Goal: Find specific page/section: Find specific page/section

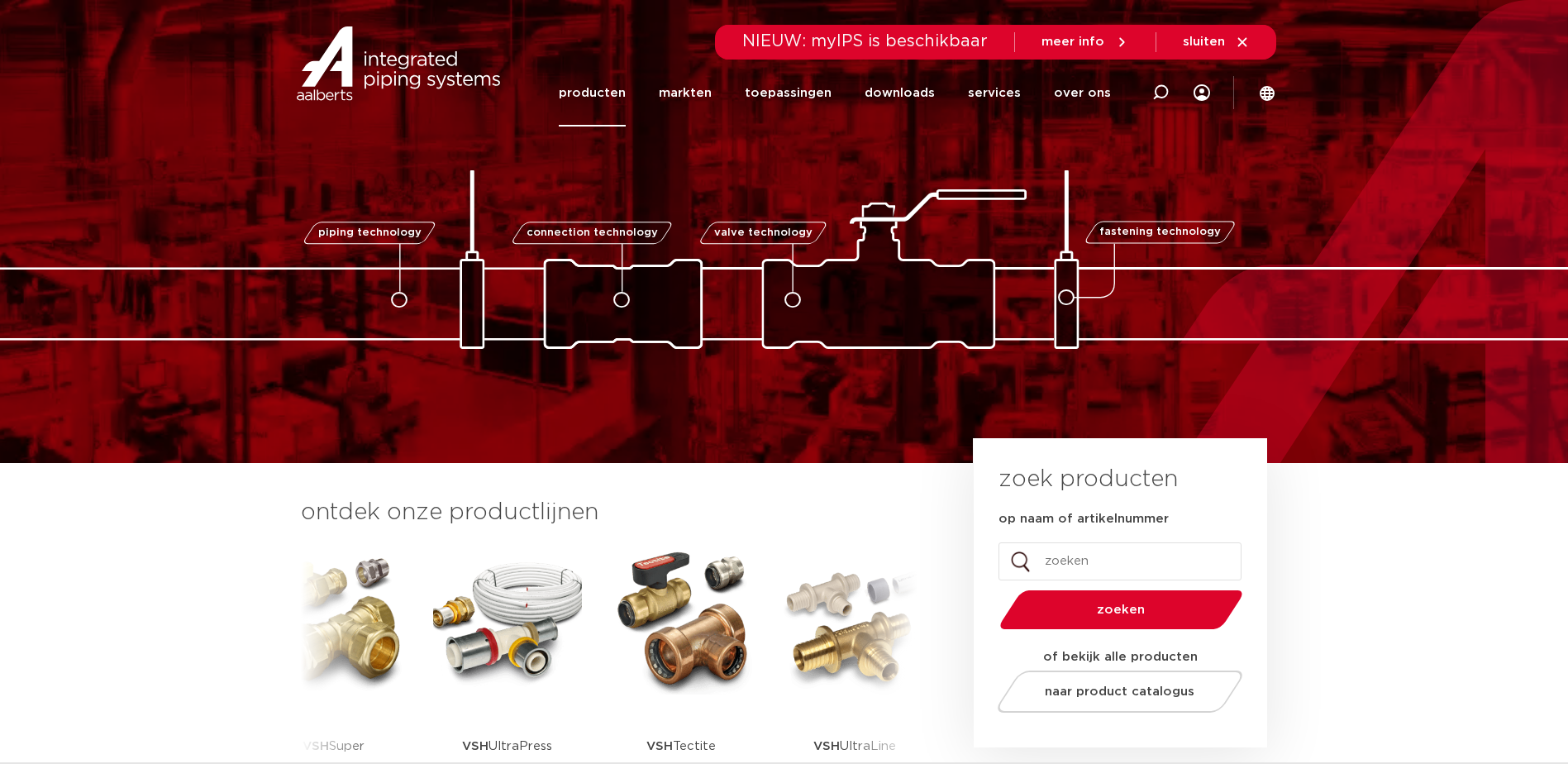
click at [598, 93] on link "producten" at bounding box center [593, 93] width 67 height 67
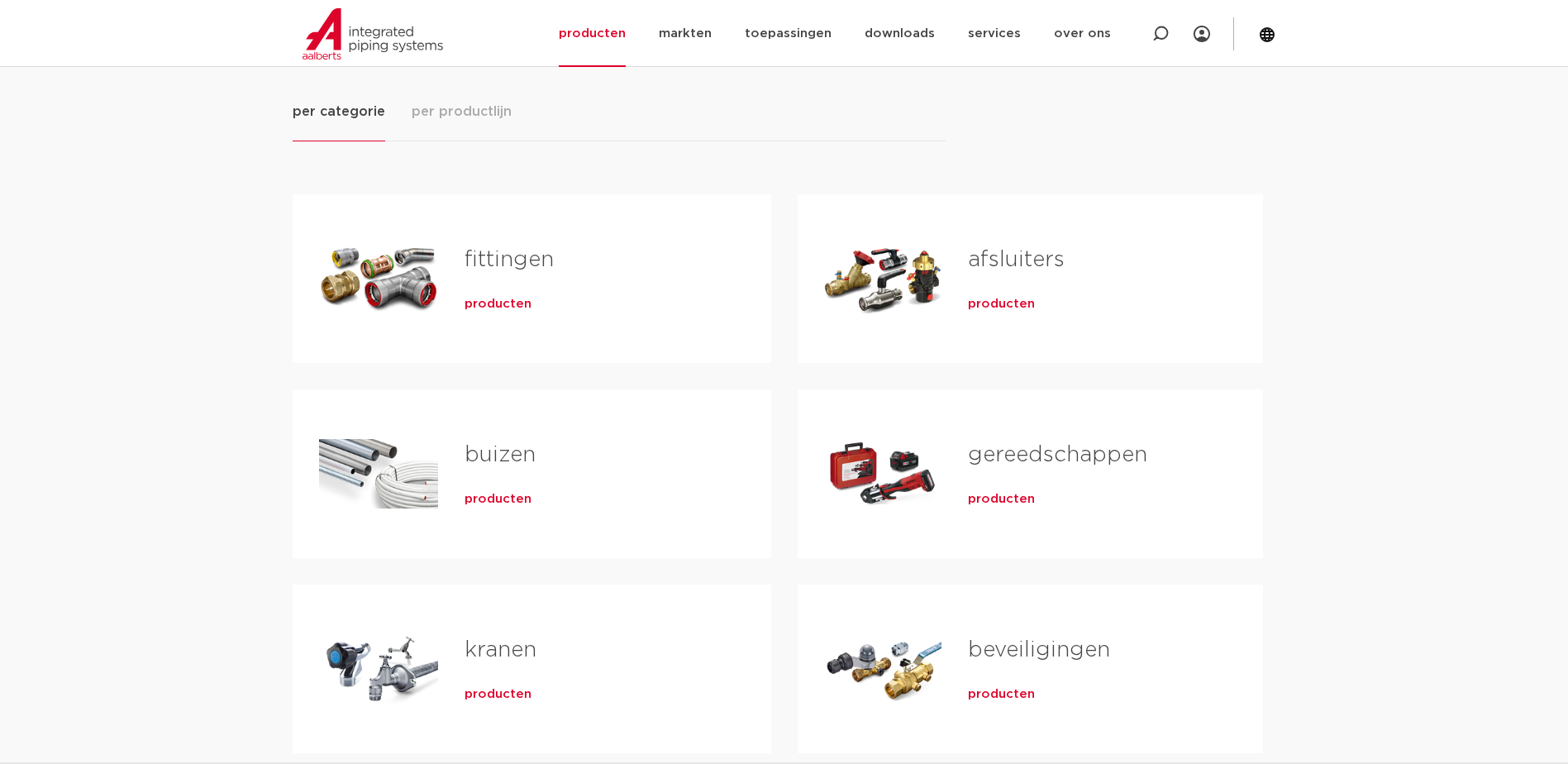
scroll to position [248, 0]
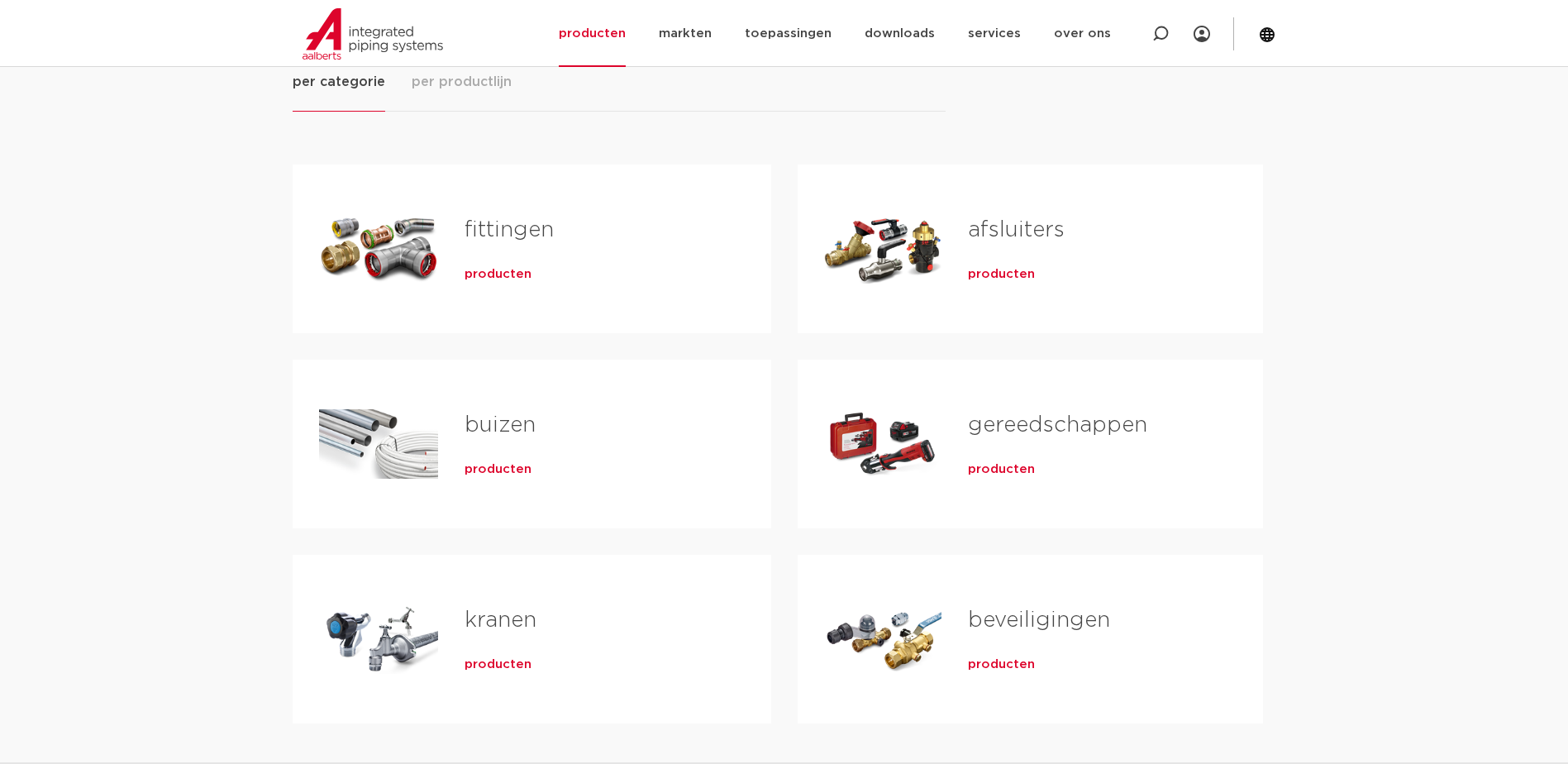
click at [1004, 272] on span "producten" at bounding box center [1002, 274] width 67 height 16
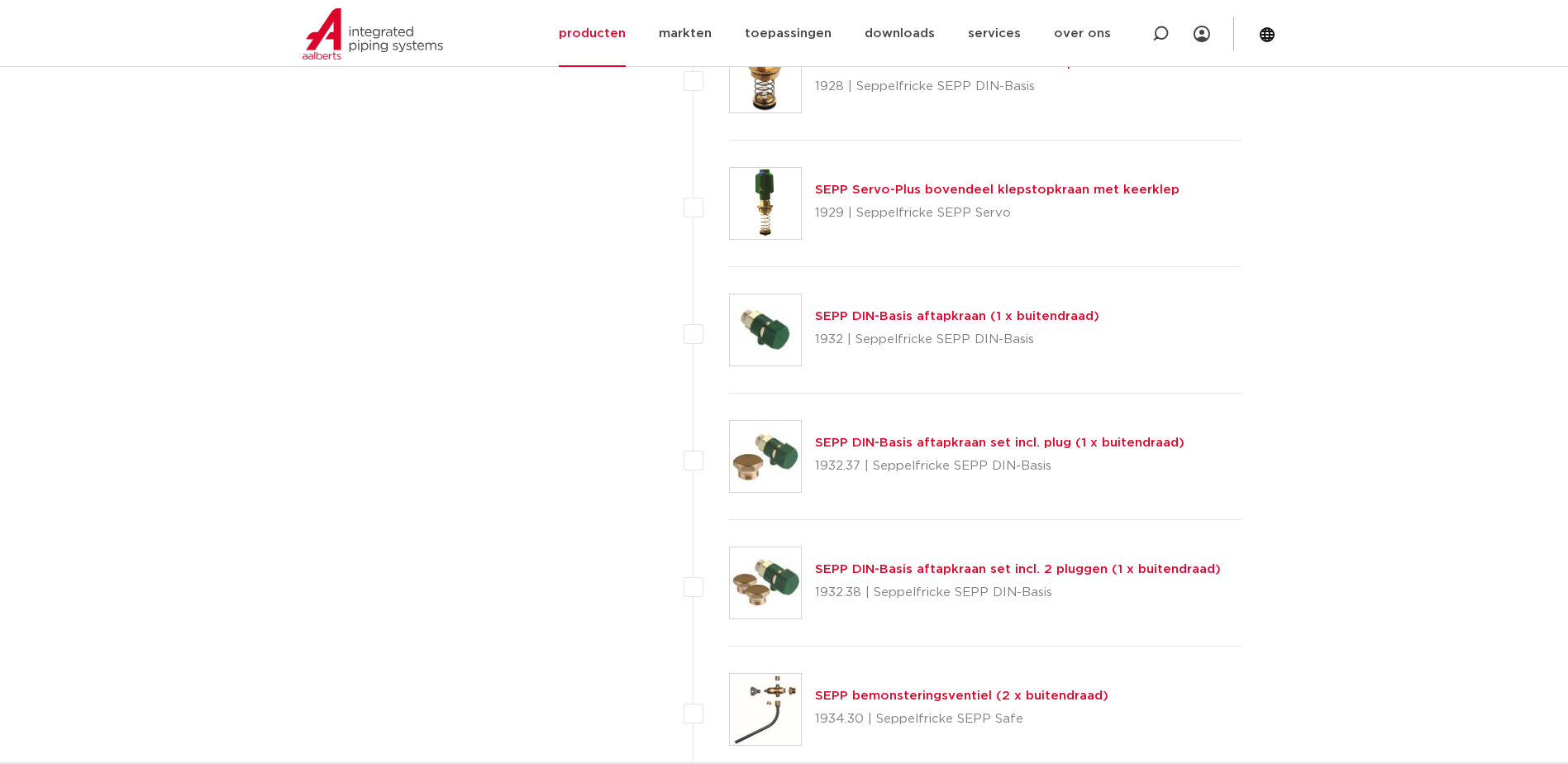
scroll to position [3224, 0]
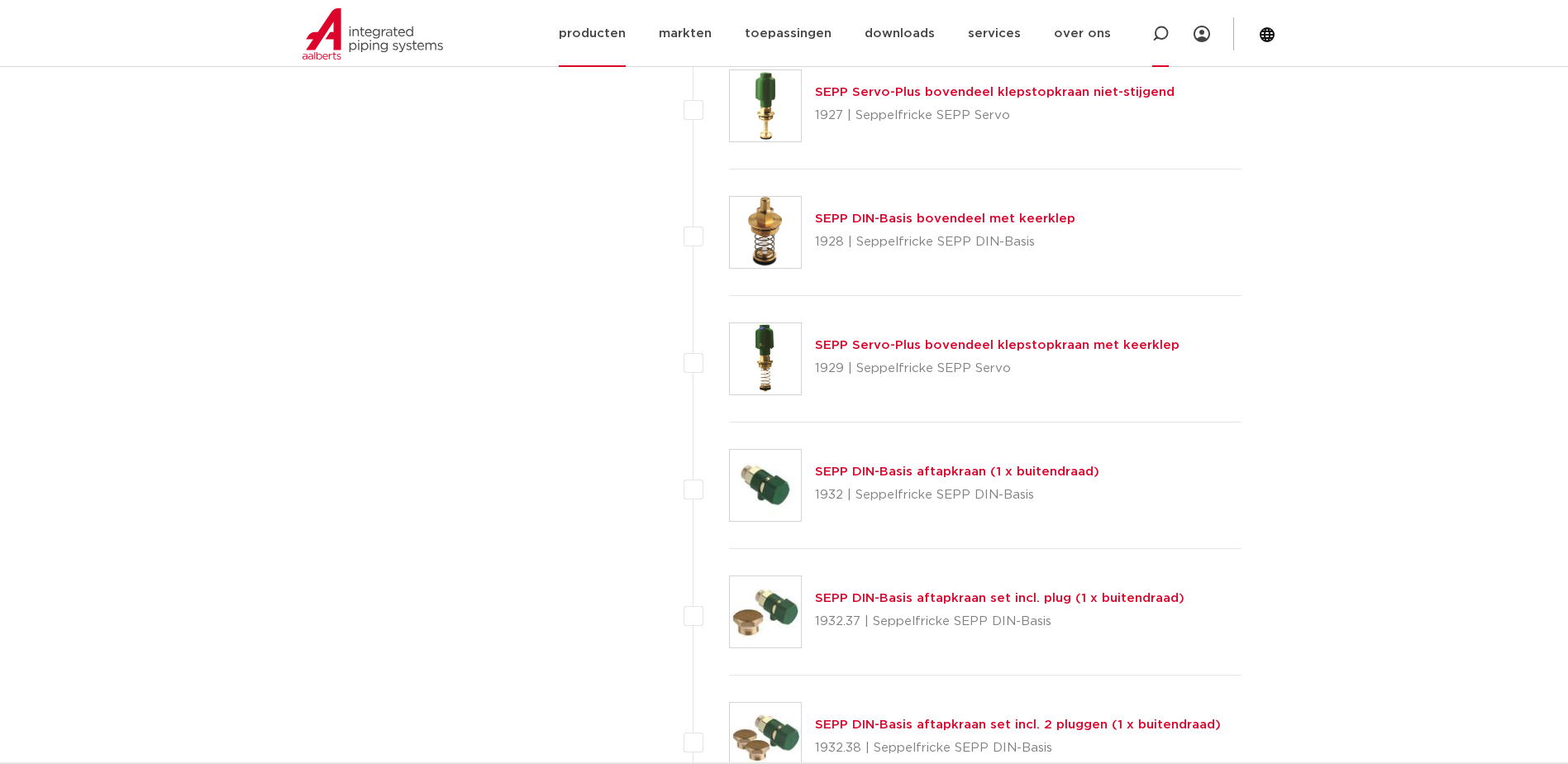
click at [1161, 34] on icon at bounding box center [1161, 34] width 16 height 16
type input "onderblok"
click button "Zoeken" at bounding box center [0, 0] width 0 height 0
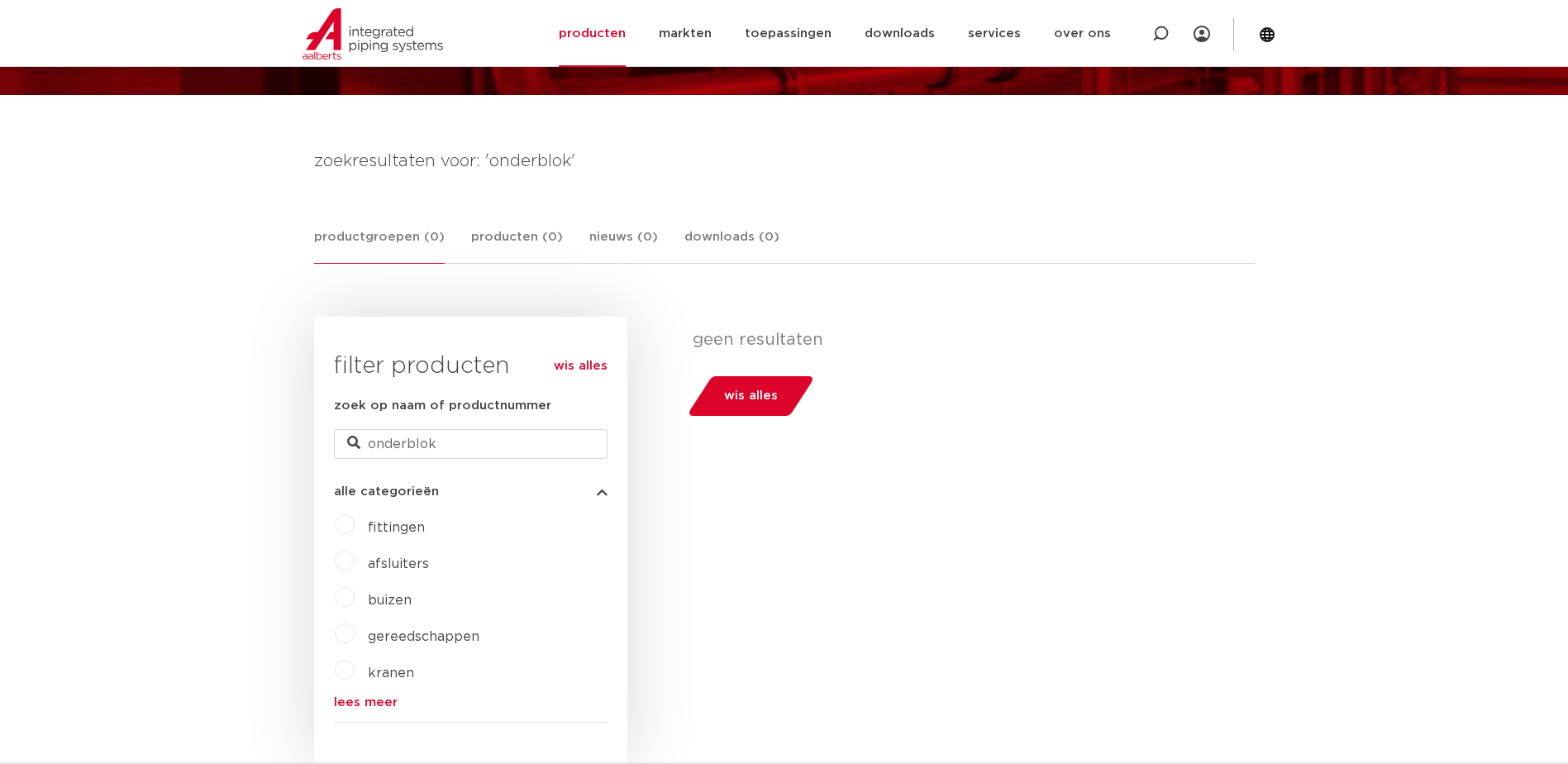
scroll to position [142, 0]
